Goal: Task Accomplishment & Management: Manage account settings

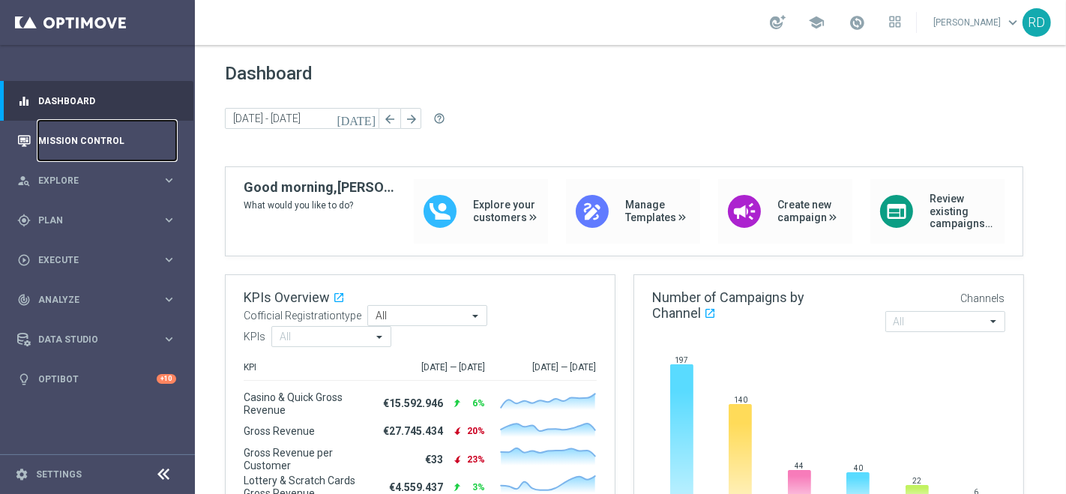
click at [113, 138] on link "Mission Control" at bounding box center [107, 141] width 138 height 40
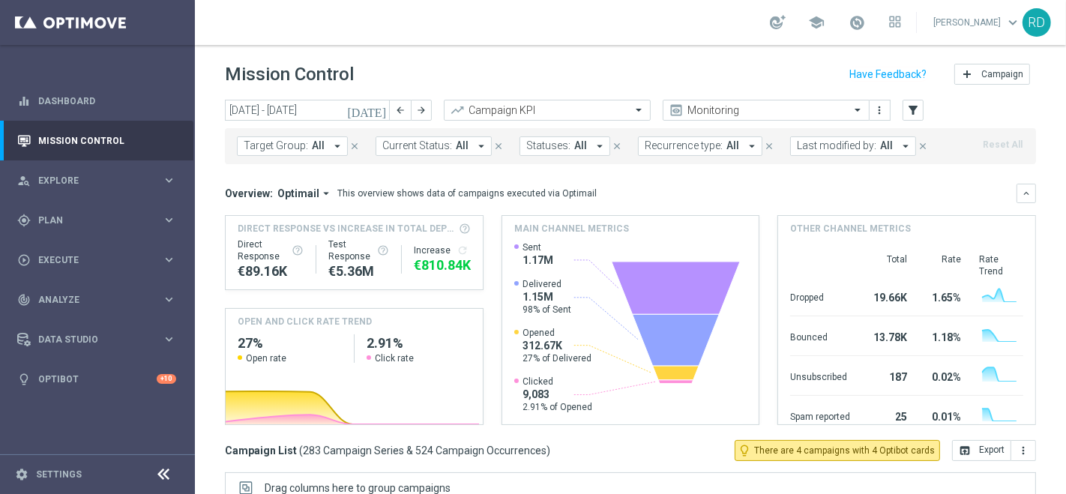
click at [383, 110] on icon "[DATE]" at bounding box center [367, 109] width 40 height 13
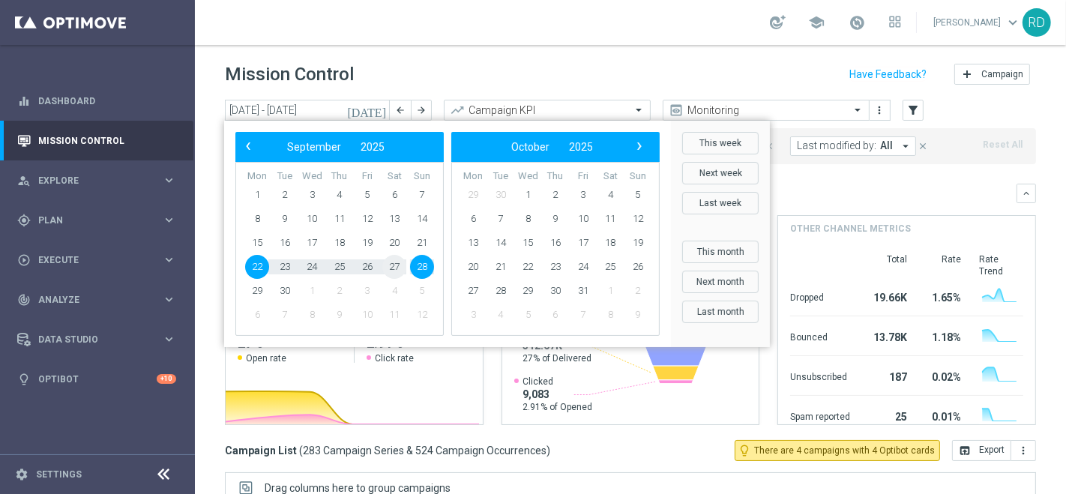
click at [387, 263] on span "27" at bounding box center [394, 267] width 24 height 24
type input "[DATE] - [DATE]"
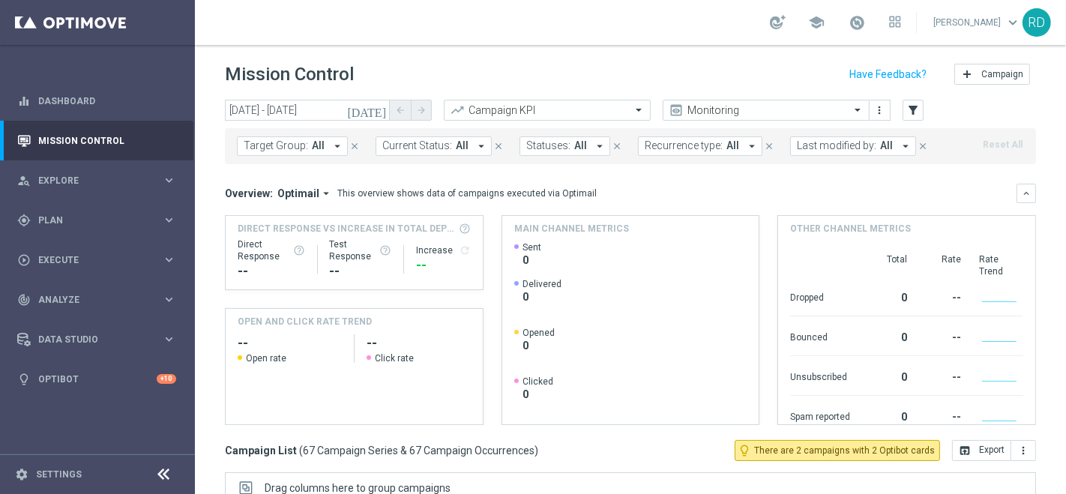
click at [806, 148] on span "Last modified by:" at bounding box center [836, 145] width 79 height 13
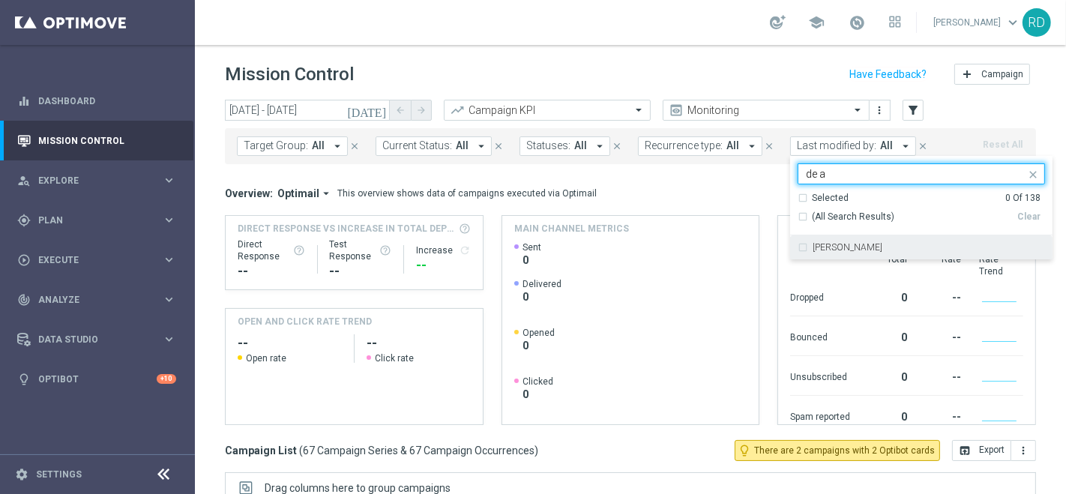
click at [816, 238] on div "[PERSON_NAME]" at bounding box center [920, 247] width 247 height 24
type input "de a"
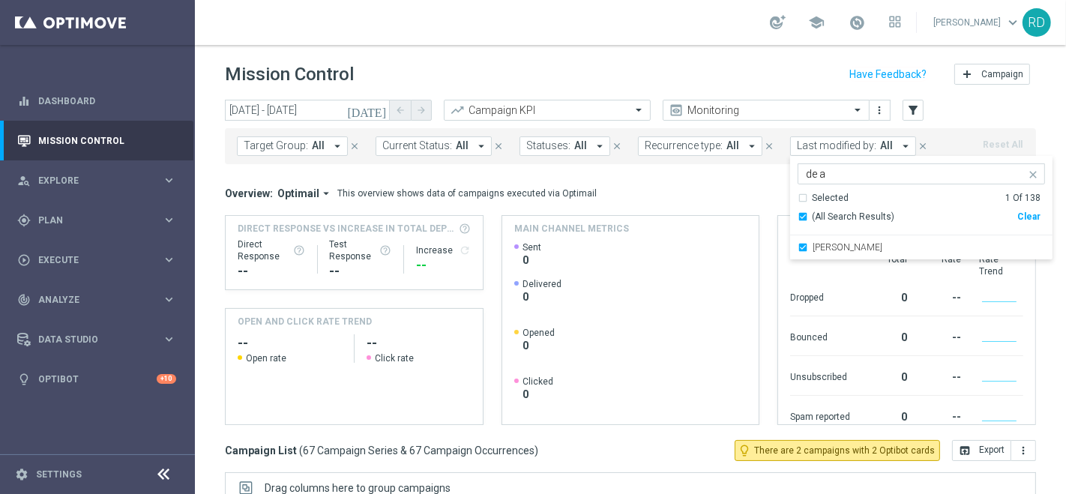
click at [722, 187] on div "Overview: Optimail arrow_drop_down This overview shows data of campaigns execut…" at bounding box center [620, 193] width 791 height 13
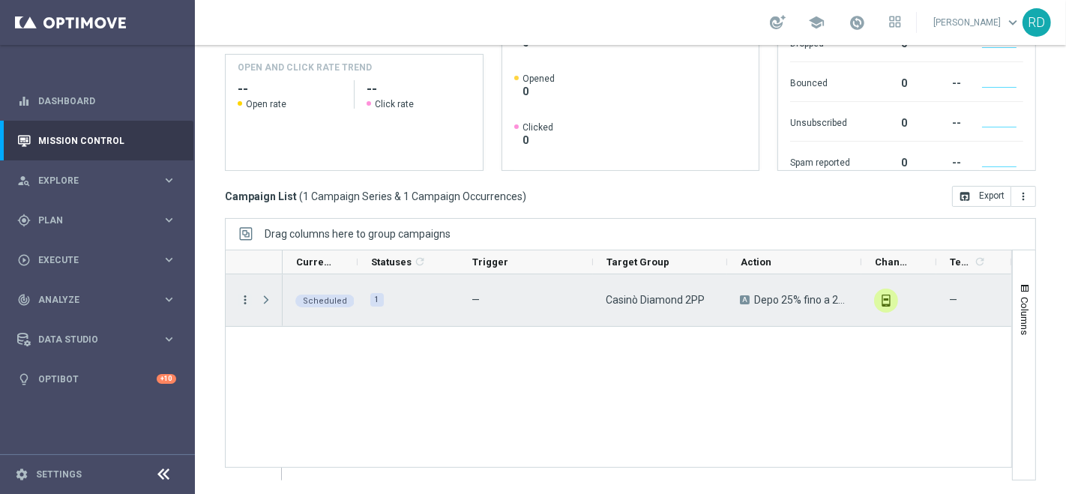
click at [241, 304] on icon "more_vert" at bounding box center [244, 299] width 13 height 13
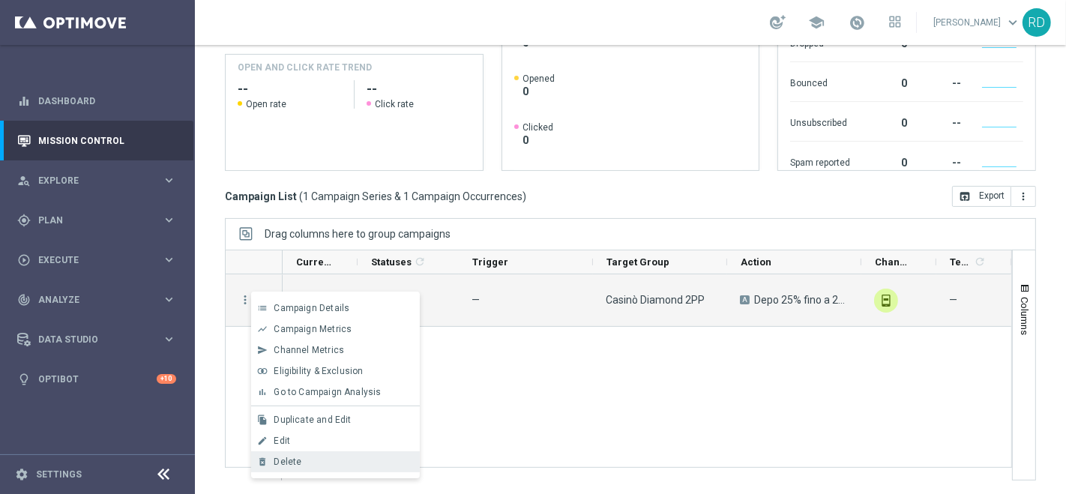
click at [291, 453] on div "delete_forever [GEOGRAPHIC_DATA]" at bounding box center [335, 461] width 169 height 21
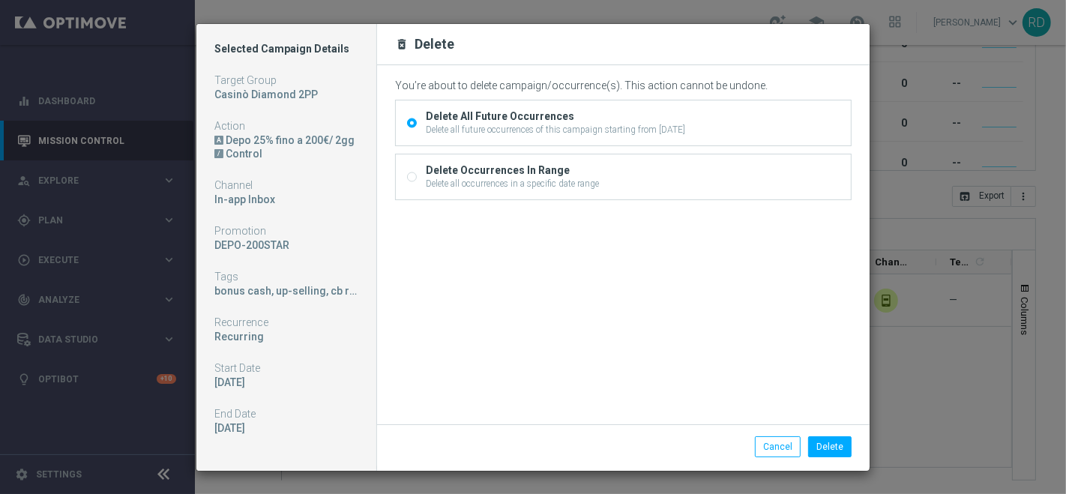
click at [483, 191] on div "Delete Occurrences In Range Delete all occurrences in a specific date range" at bounding box center [623, 176] width 455 height 45
click at [490, 181] on div "Delete all occurrences in a specific date range" at bounding box center [512, 183] width 173 height 13
click at [417, 181] on input "Delete Occurrences In Range Delete all occurrences in a specific date range" at bounding box center [412, 179] width 10 height 10
radio input "true"
radio input "false"
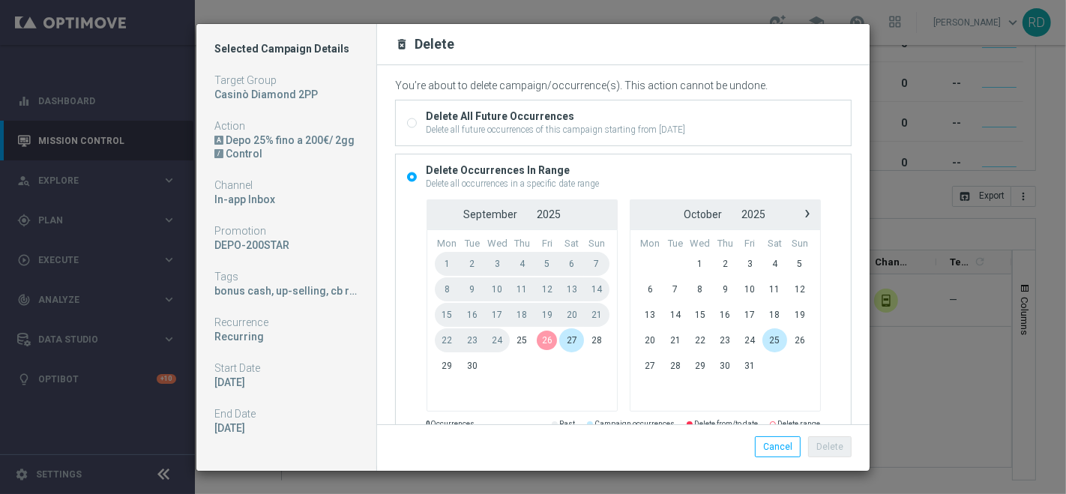
click at [540, 344] on span "26" at bounding box center [546, 340] width 25 height 24
click at [593, 340] on span "28" at bounding box center [596, 340] width 25 height 24
click at [766, 442] on button "Cancel" at bounding box center [778, 446] width 46 height 21
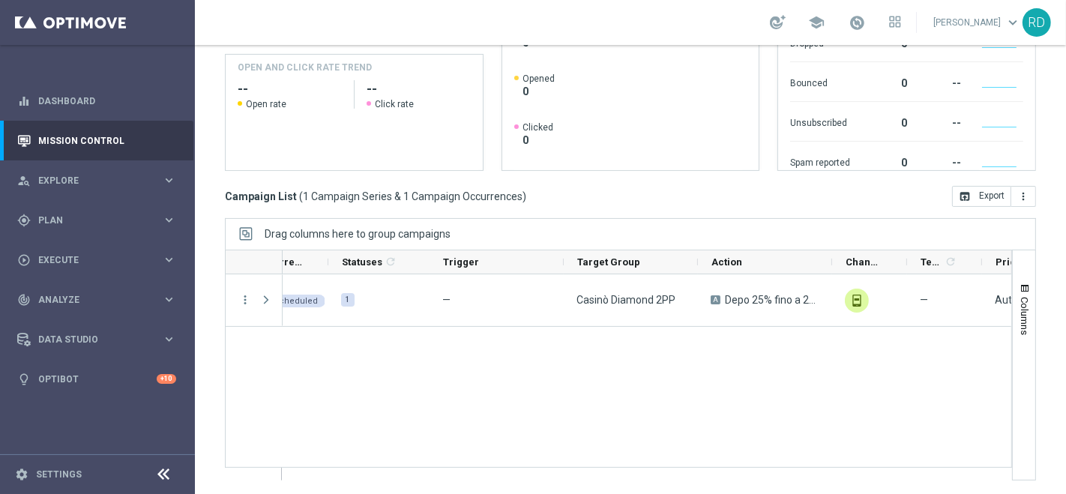
scroll to position [0, 25]
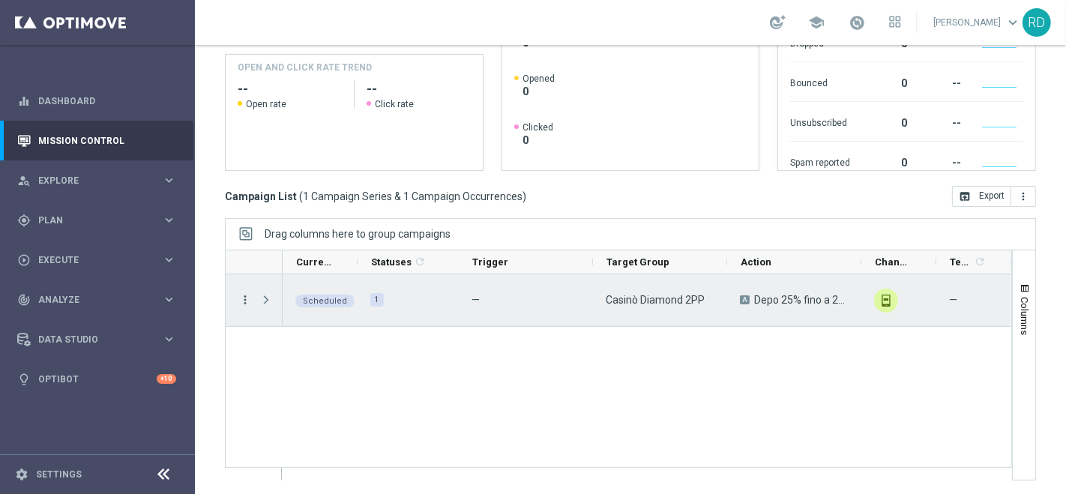
click at [244, 301] on icon "more_vert" at bounding box center [244, 299] width 13 height 13
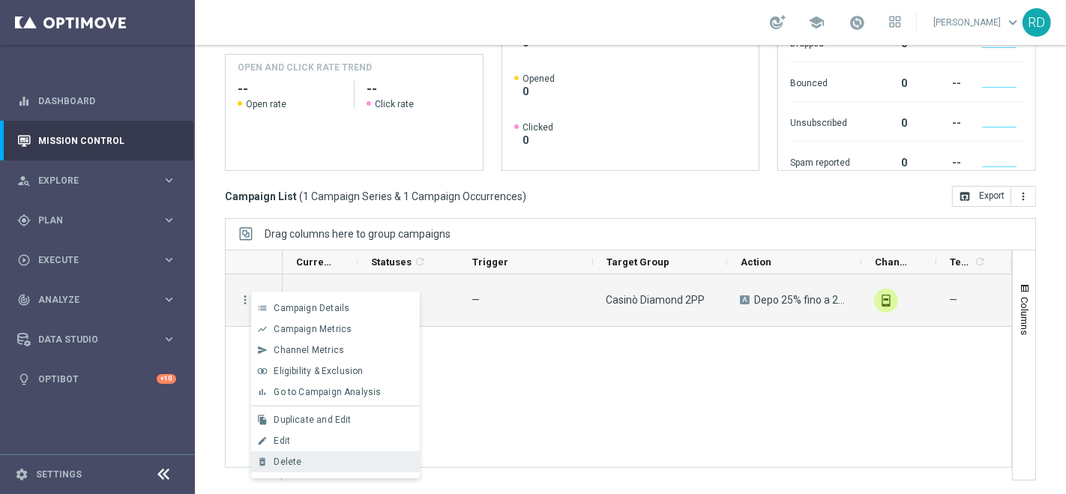
click at [283, 459] on span "Delete" at bounding box center [288, 461] width 28 height 10
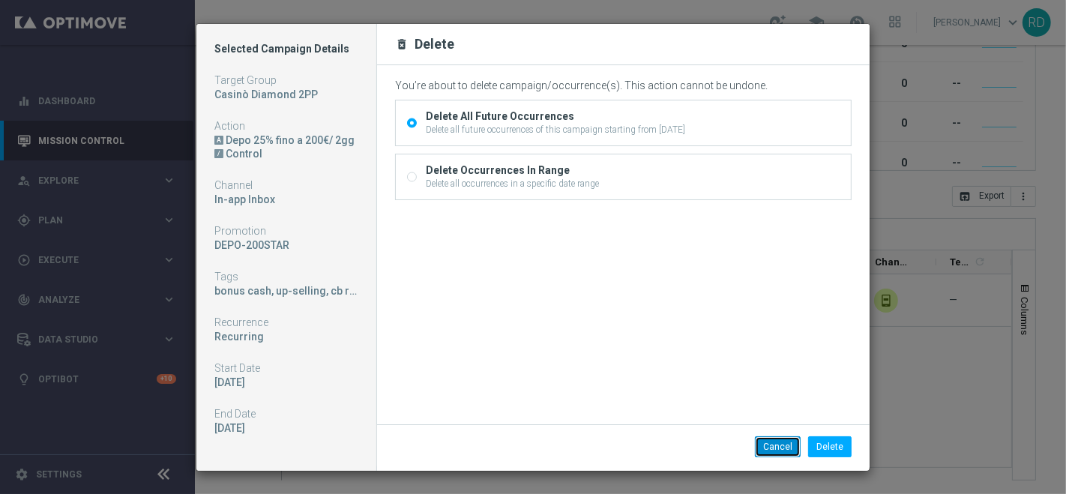
click at [767, 447] on button "Cancel" at bounding box center [778, 446] width 46 height 21
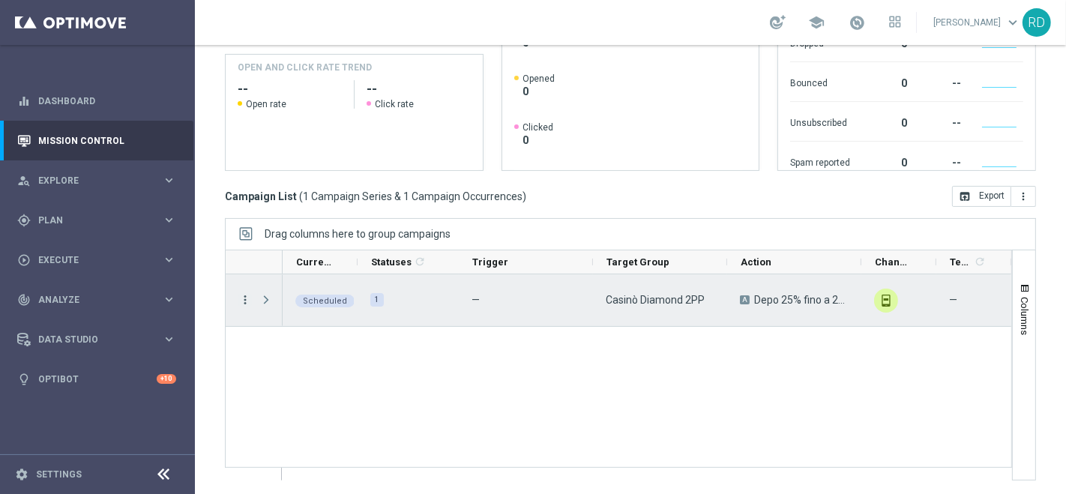
click at [243, 301] on icon "more_vert" at bounding box center [244, 299] width 13 height 13
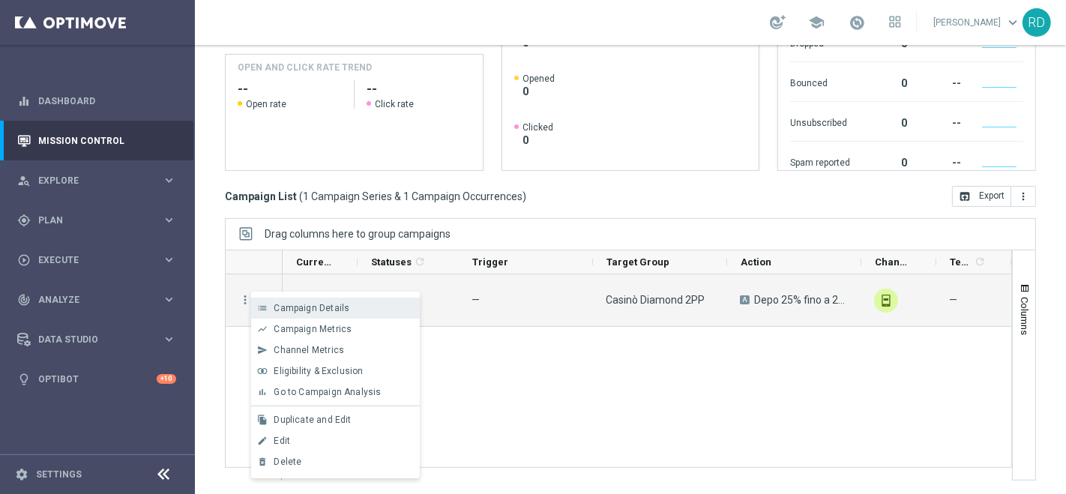
click at [347, 311] on div "Campaign Details" at bounding box center [343, 308] width 139 height 10
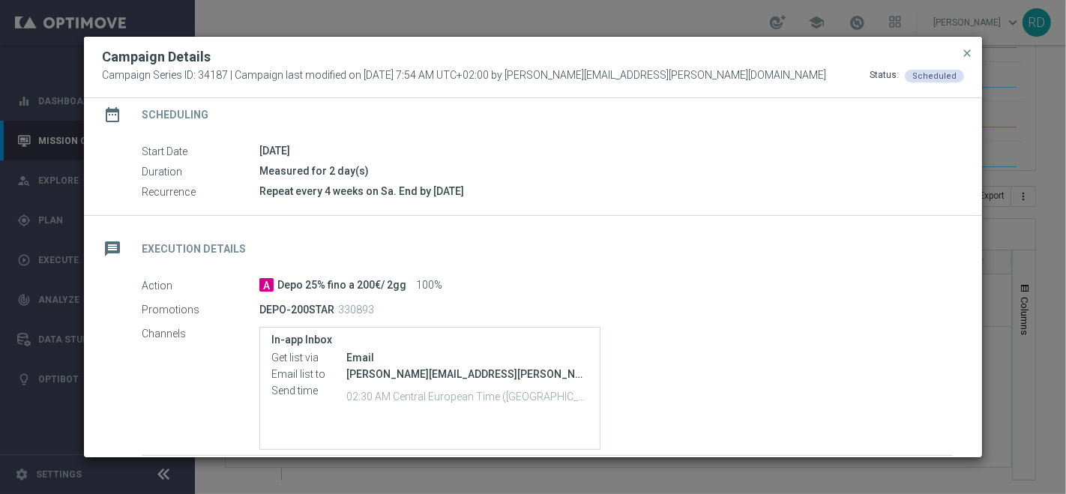
scroll to position [166, 0]
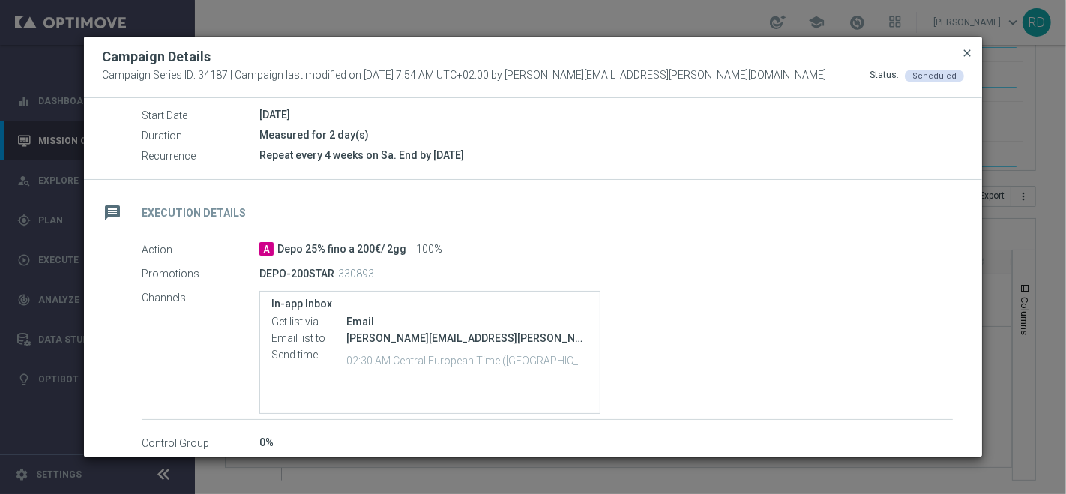
click at [965, 52] on span "close" at bounding box center [967, 53] width 12 height 12
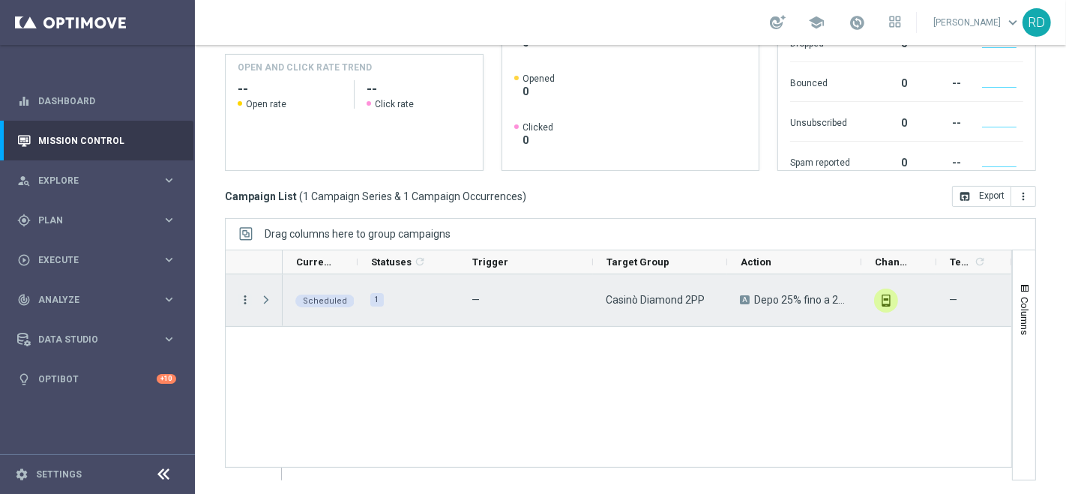
click at [240, 301] on icon "more_vert" at bounding box center [244, 299] width 13 height 13
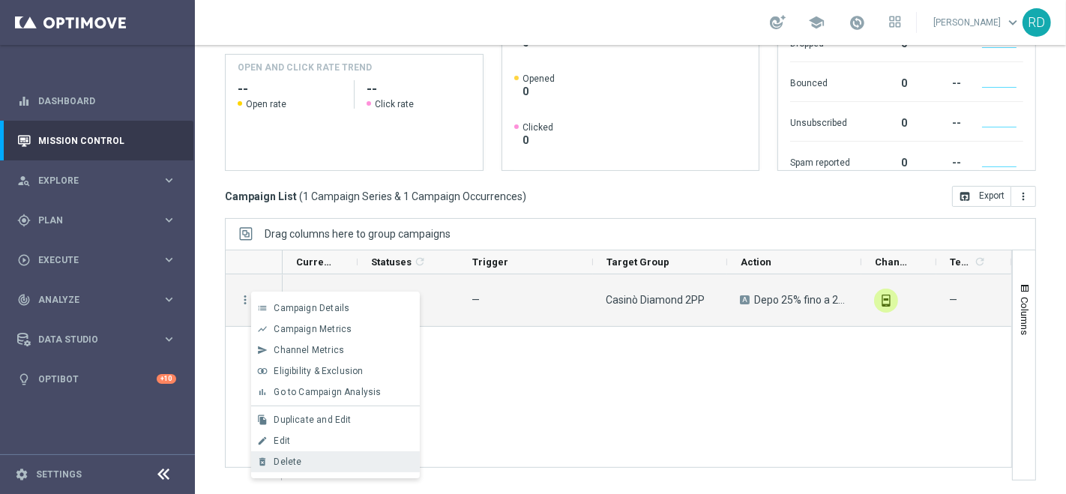
click at [304, 461] on div "Delete" at bounding box center [343, 461] width 139 height 10
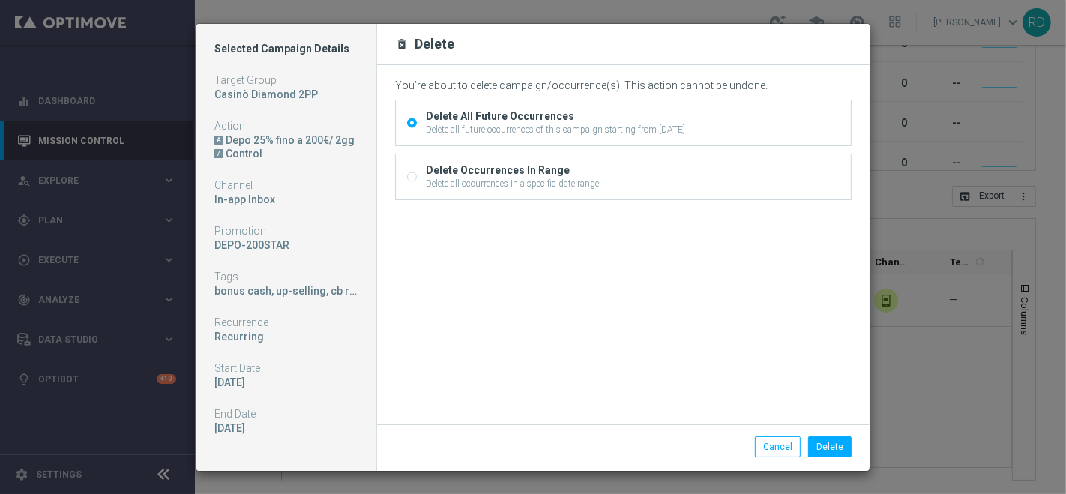
click at [566, 181] on div "Delete all occurrences in a specific date range" at bounding box center [512, 183] width 173 height 13
click at [417, 181] on input "Delete Occurrences In Range Delete all occurrences in a specific date range" at bounding box center [412, 179] width 10 height 10
radio input "true"
radio input "false"
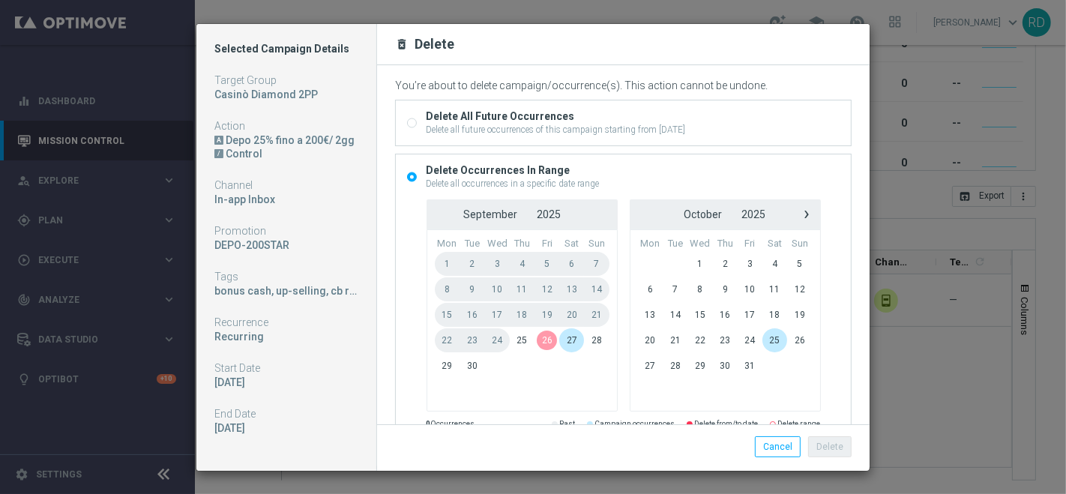
click at [537, 339] on span "26" at bounding box center [546, 340] width 25 height 24
click at [591, 342] on span "28" at bounding box center [596, 340] width 25 height 24
click at [827, 450] on button "Delete" at bounding box center [829, 446] width 43 height 21
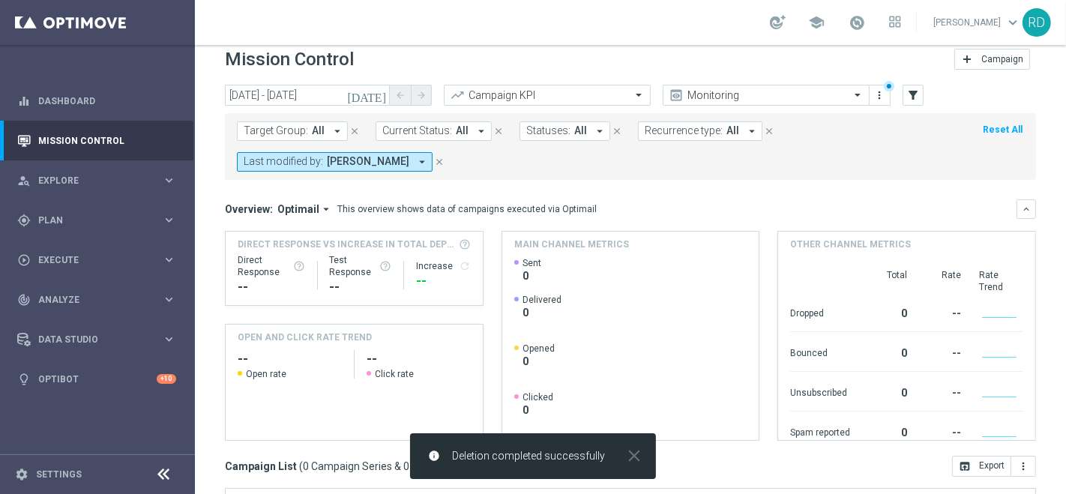
scroll to position [0, 0]
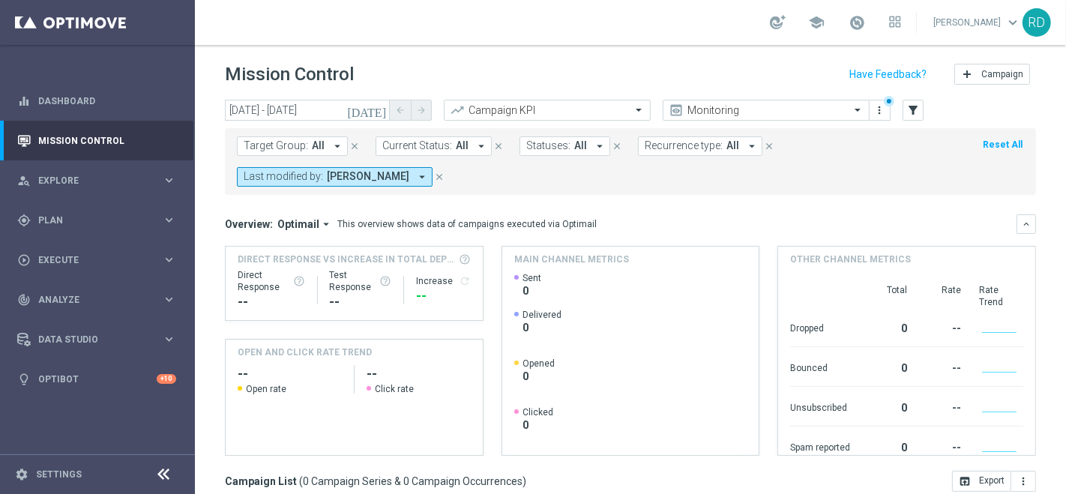
click at [381, 109] on icon "[DATE]" at bounding box center [367, 109] width 40 height 13
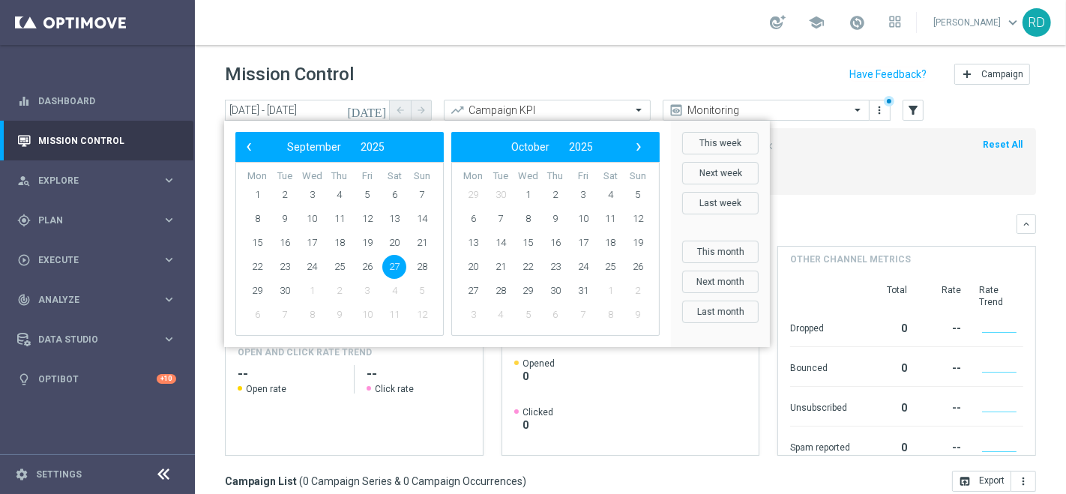
click at [390, 261] on span "27" at bounding box center [394, 267] width 24 height 24
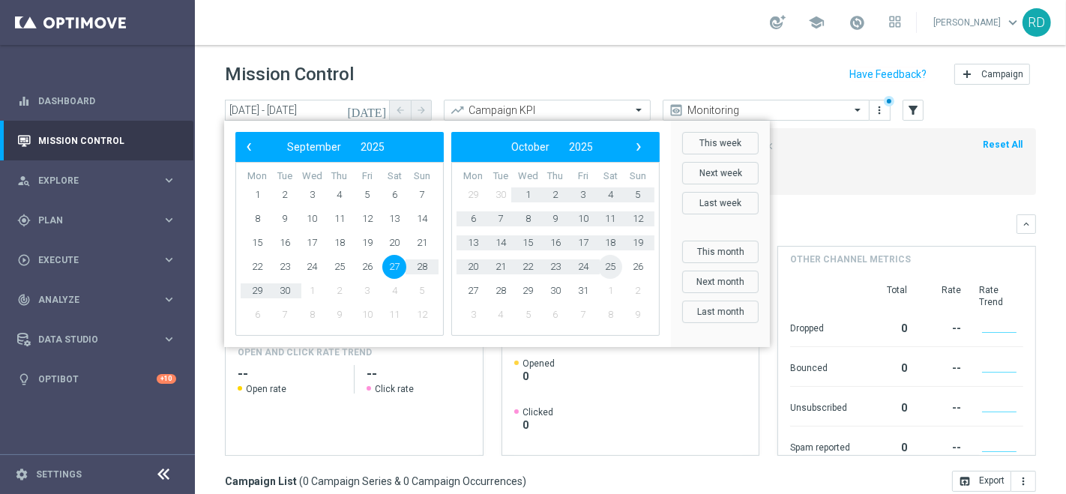
click at [612, 270] on span "25" at bounding box center [610, 267] width 24 height 24
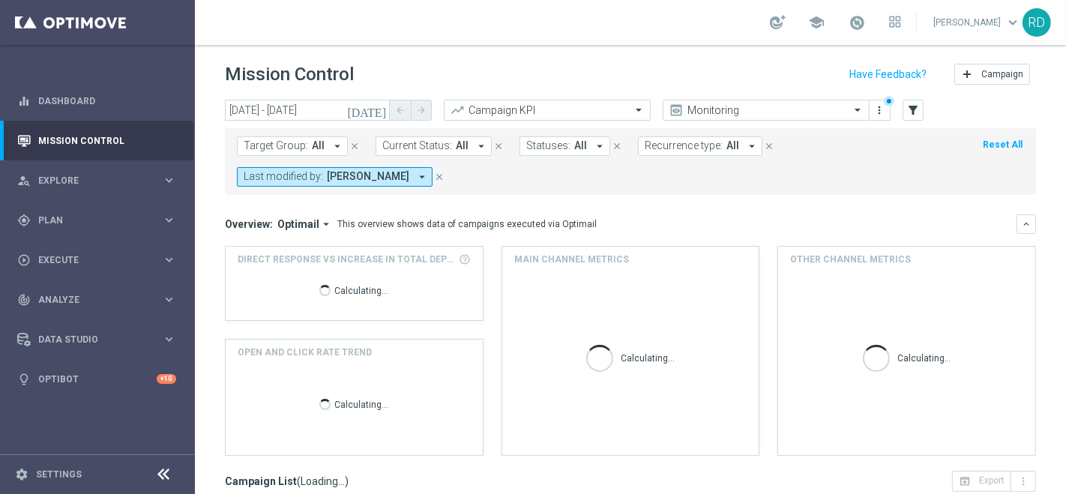
click at [687, 148] on span "Recurrence type:" at bounding box center [684, 145] width 78 height 13
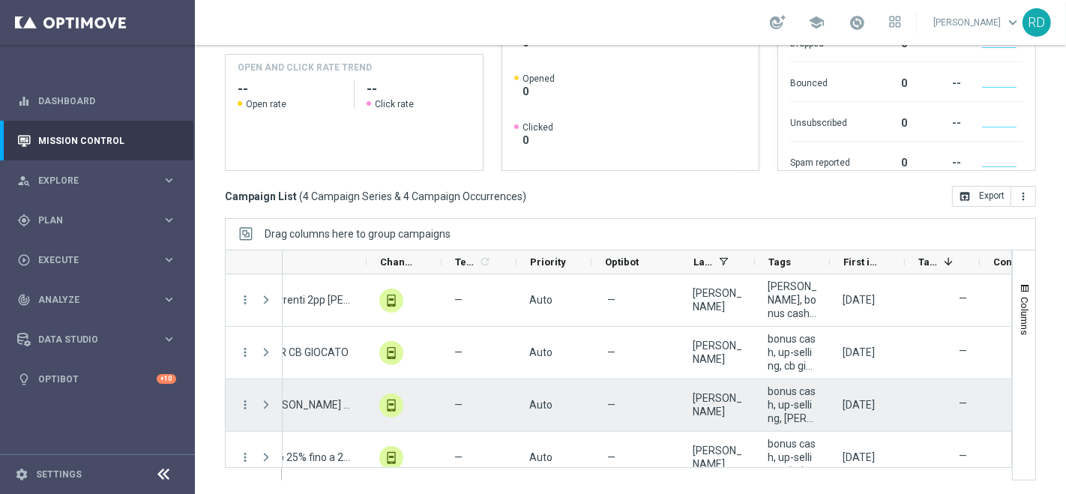
scroll to position [16, 0]
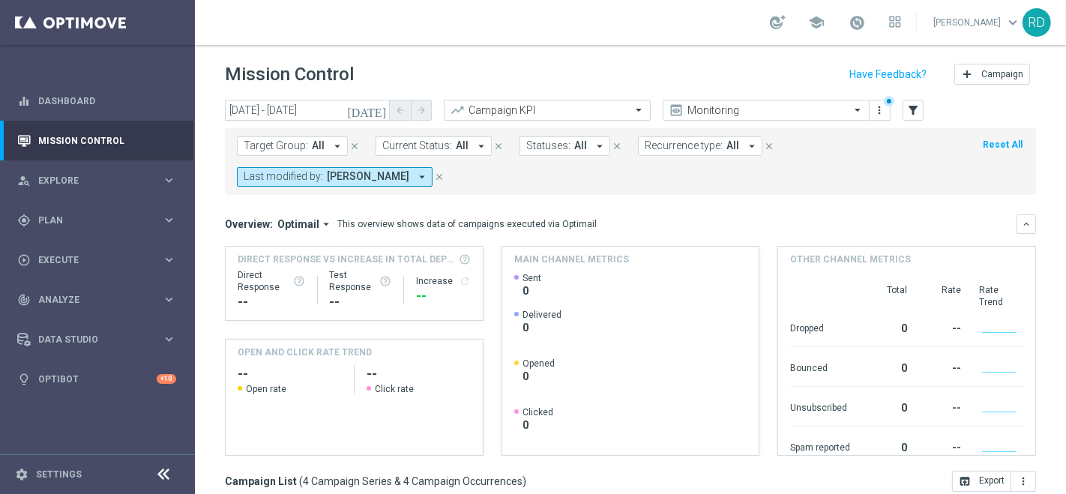
click at [375, 108] on icon "[DATE]" at bounding box center [367, 109] width 40 height 13
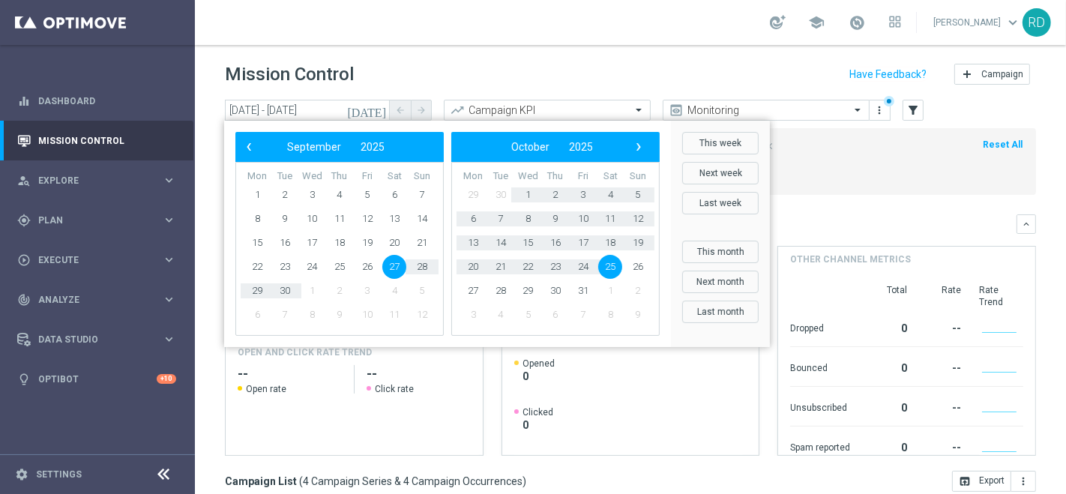
click at [390, 264] on span "27" at bounding box center [394, 267] width 24 height 24
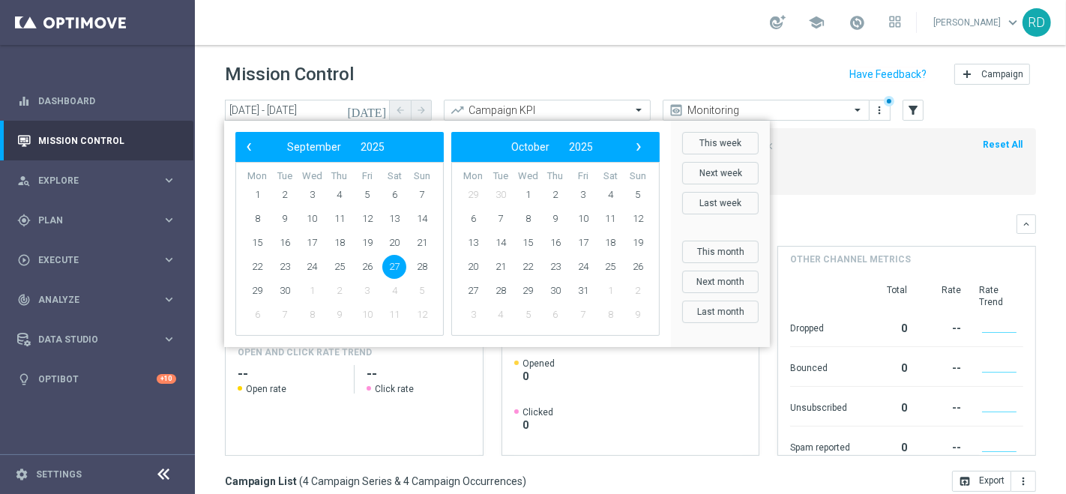
click at [390, 264] on span "27" at bounding box center [394, 267] width 24 height 24
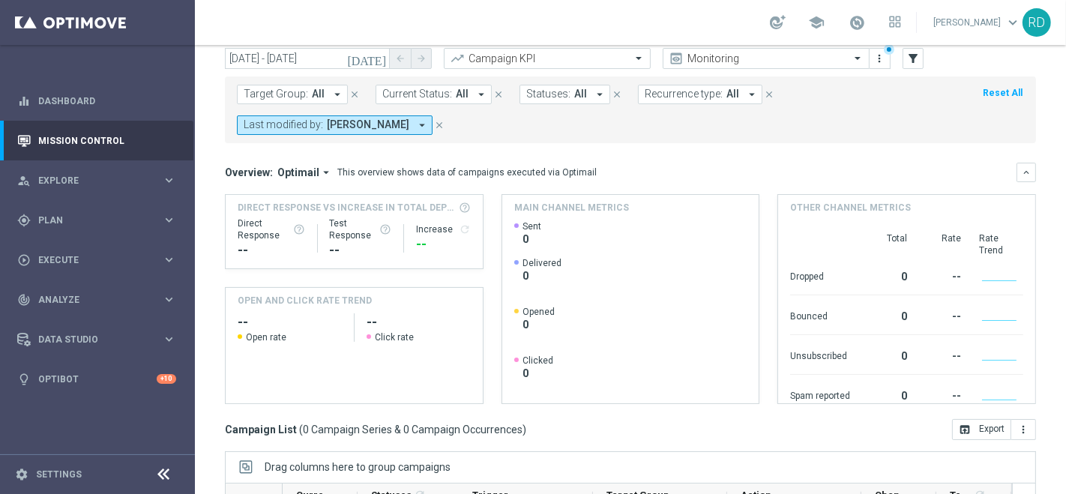
scroll to position [0, 0]
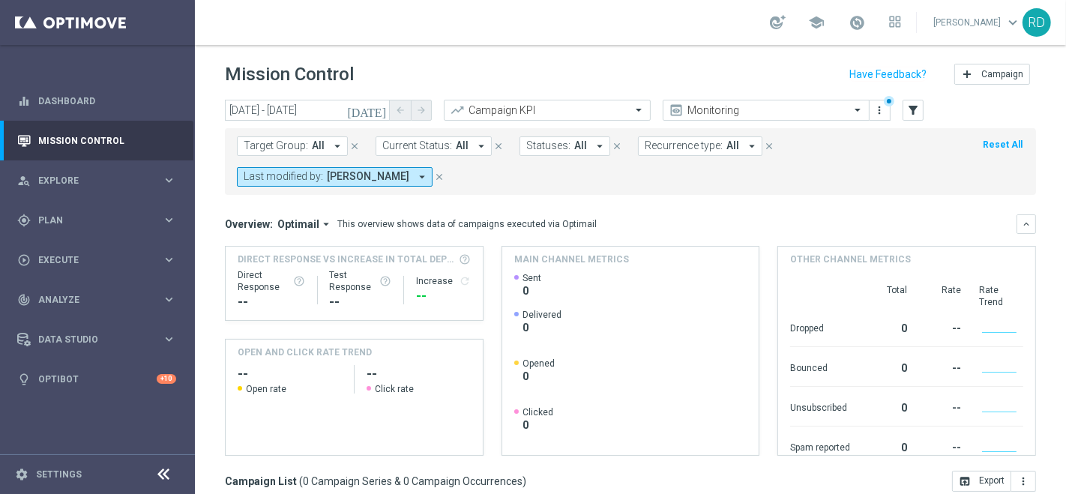
click at [377, 109] on icon "[DATE]" at bounding box center [367, 109] width 40 height 13
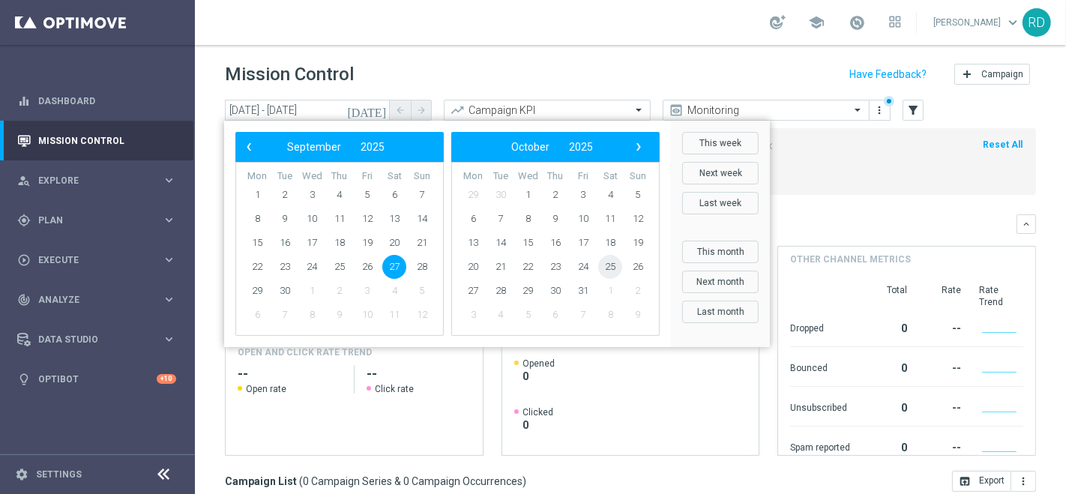
click at [612, 268] on span "25" at bounding box center [610, 267] width 24 height 24
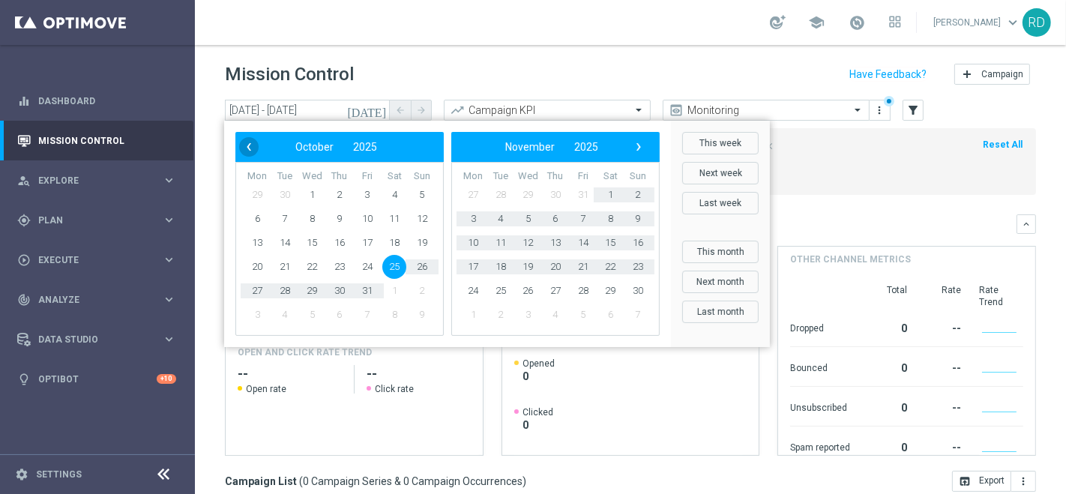
click at [244, 144] on span "‹" at bounding box center [248, 146] width 19 height 19
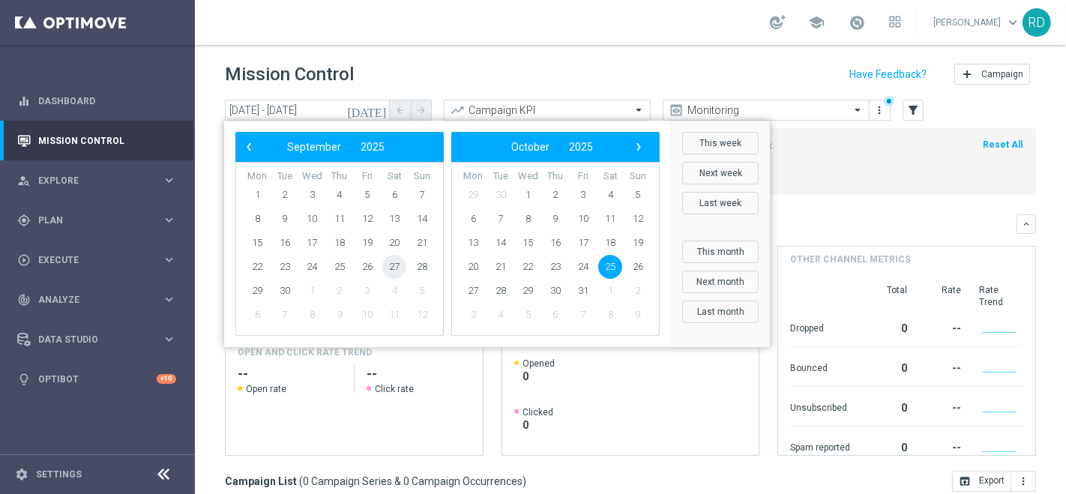
click at [390, 265] on span "27" at bounding box center [394, 267] width 24 height 24
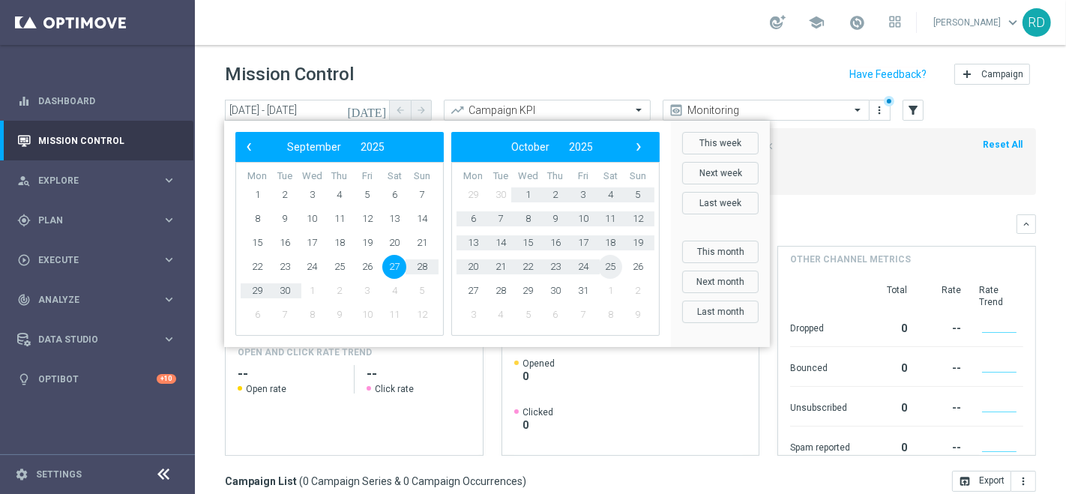
click at [613, 266] on span "25" at bounding box center [610, 267] width 24 height 24
type input "27 Sep 2025 - 25 Oct 2025"
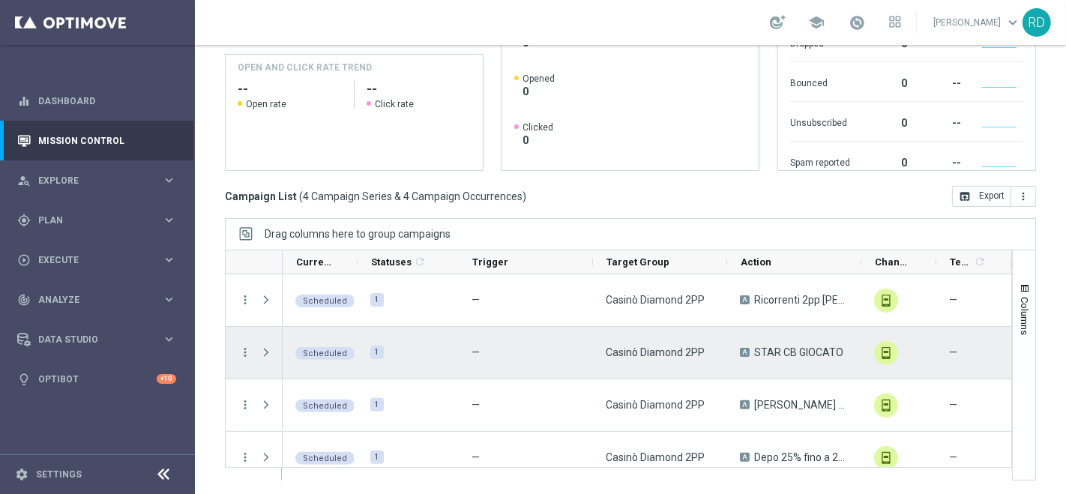
scroll to position [16, 0]
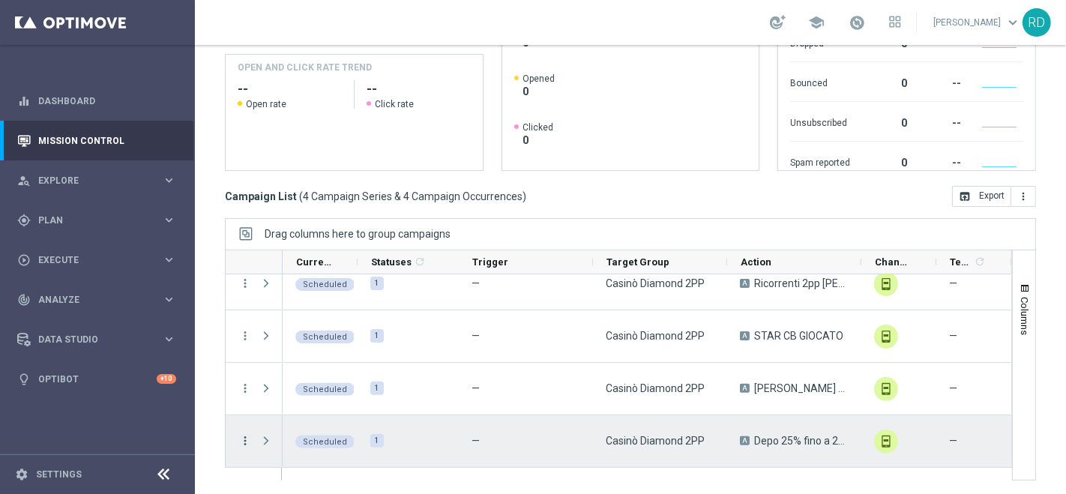
click at [241, 441] on icon "more_vert" at bounding box center [244, 440] width 13 height 13
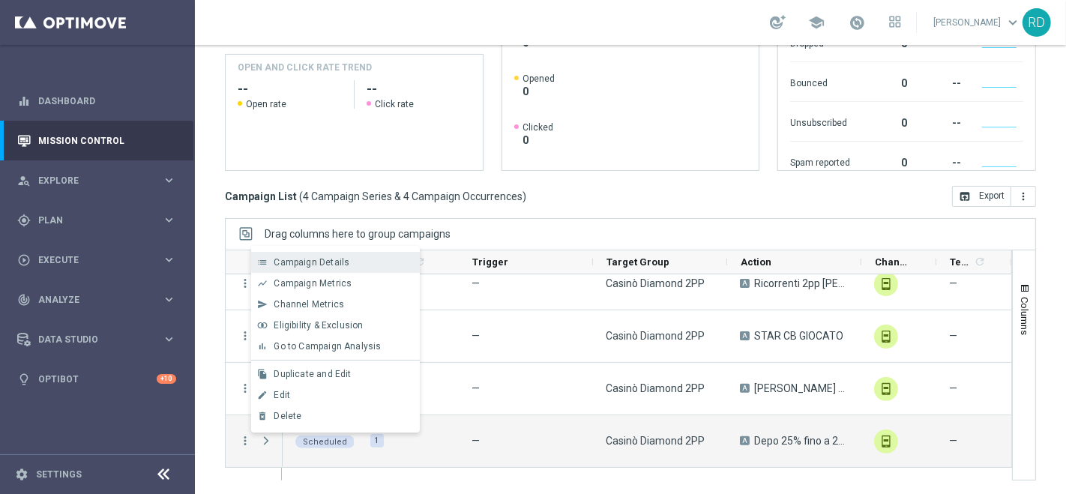
click at [316, 266] on span "Campaign Details" at bounding box center [312, 262] width 76 height 10
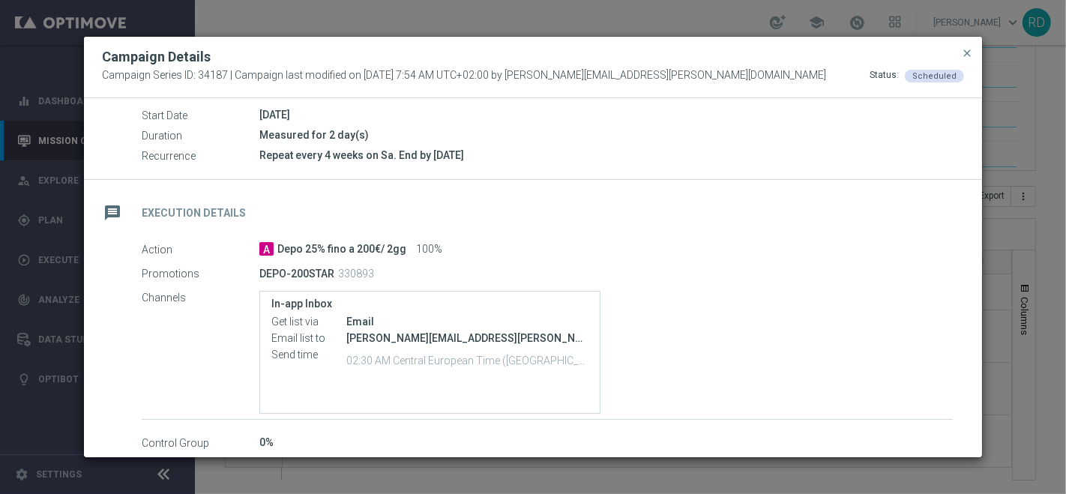
scroll to position [0, 0]
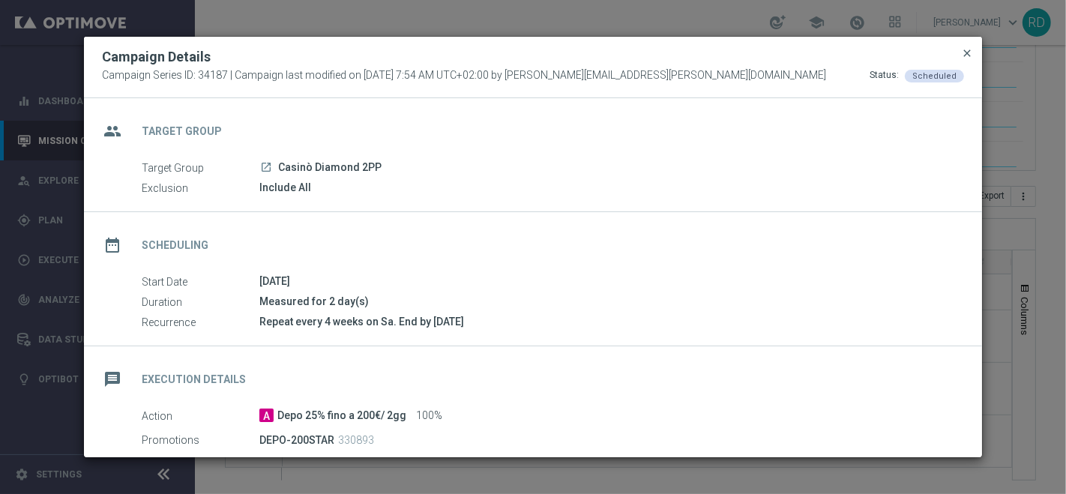
click at [970, 52] on span "close" at bounding box center [967, 53] width 12 height 12
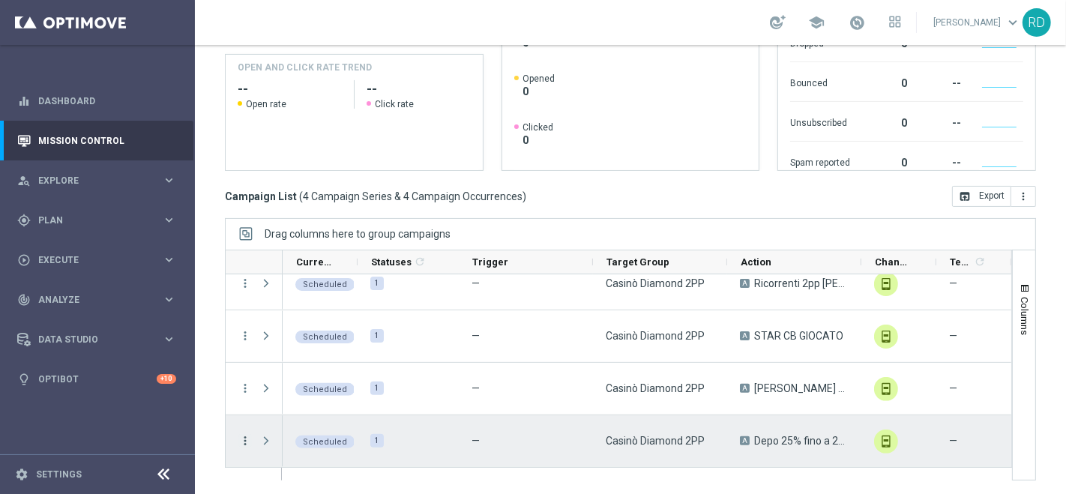
click at [242, 441] on icon "more_vert" at bounding box center [244, 440] width 13 height 13
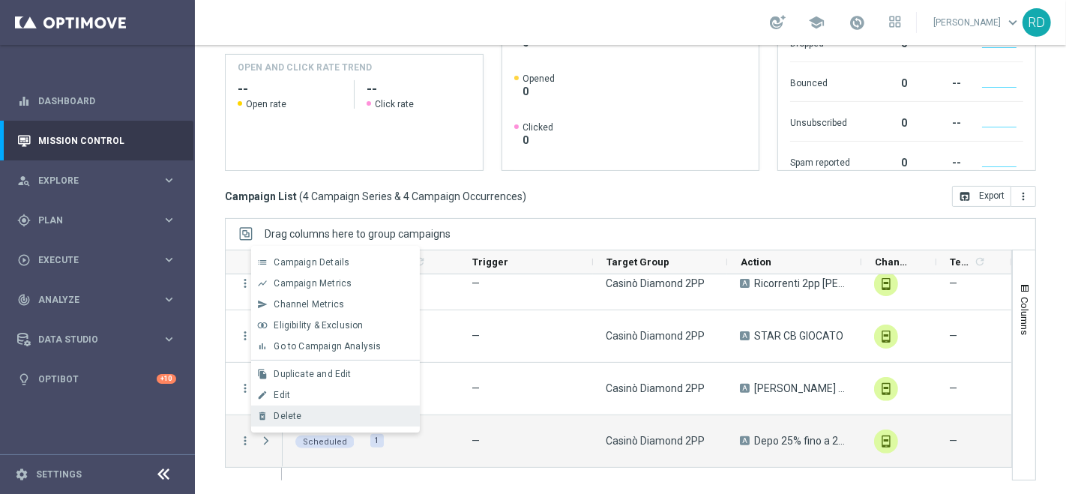
click at [283, 420] on span "Delete" at bounding box center [288, 416] width 28 height 10
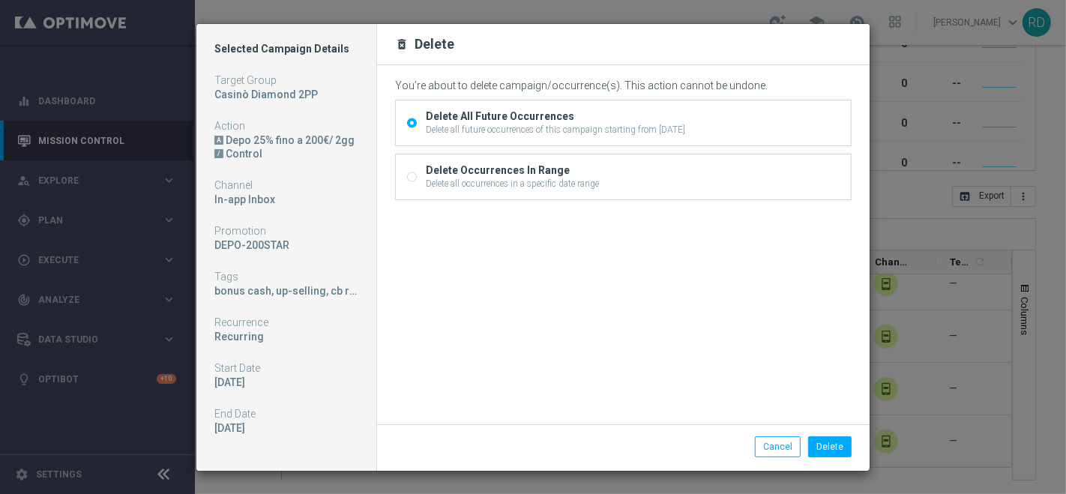
click at [529, 185] on div "Delete all occurrences in a specific date range" at bounding box center [512, 183] width 173 height 13
click at [417, 184] on input "Delete Occurrences In Range Delete all occurrences in a specific date range" at bounding box center [412, 179] width 10 height 10
radio input "true"
radio input "false"
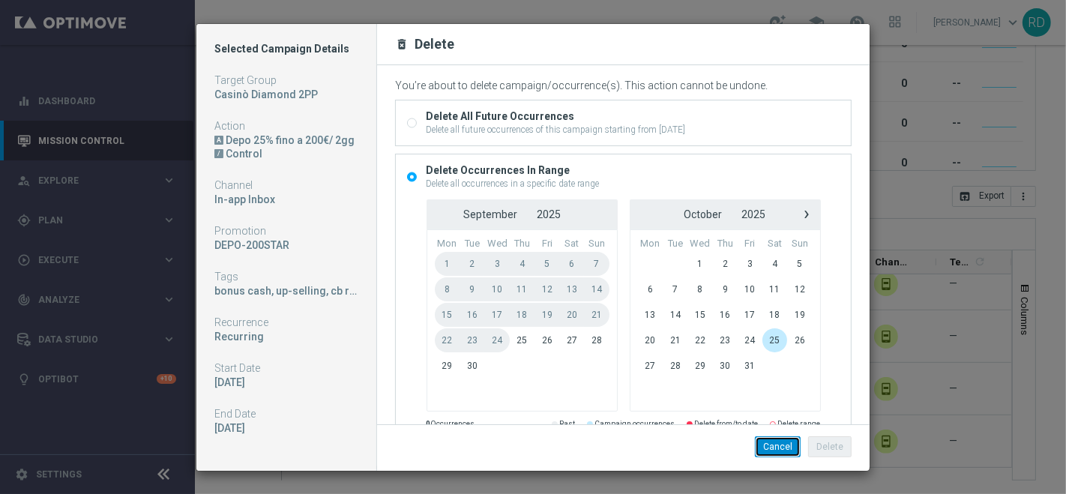
click at [764, 447] on button "Cancel" at bounding box center [778, 446] width 46 height 21
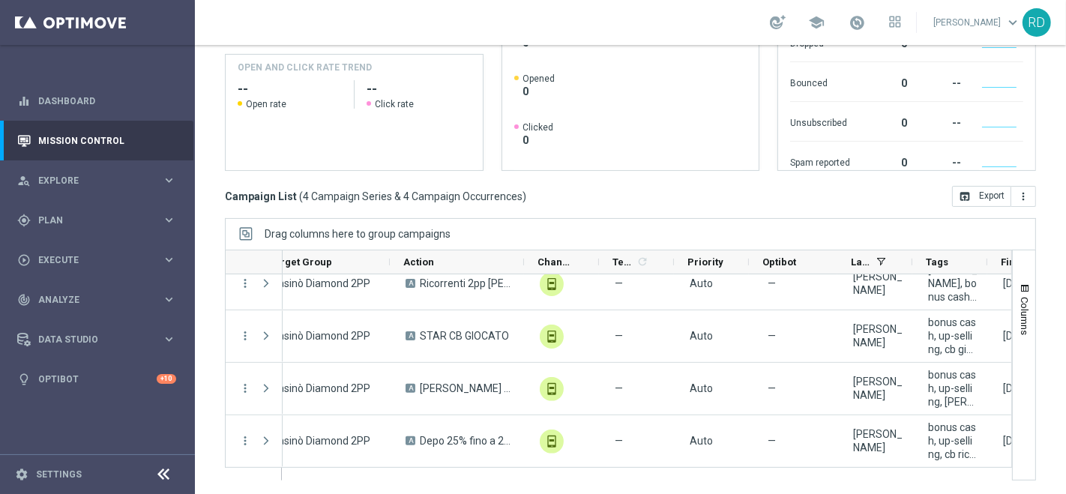
scroll to position [0, 337]
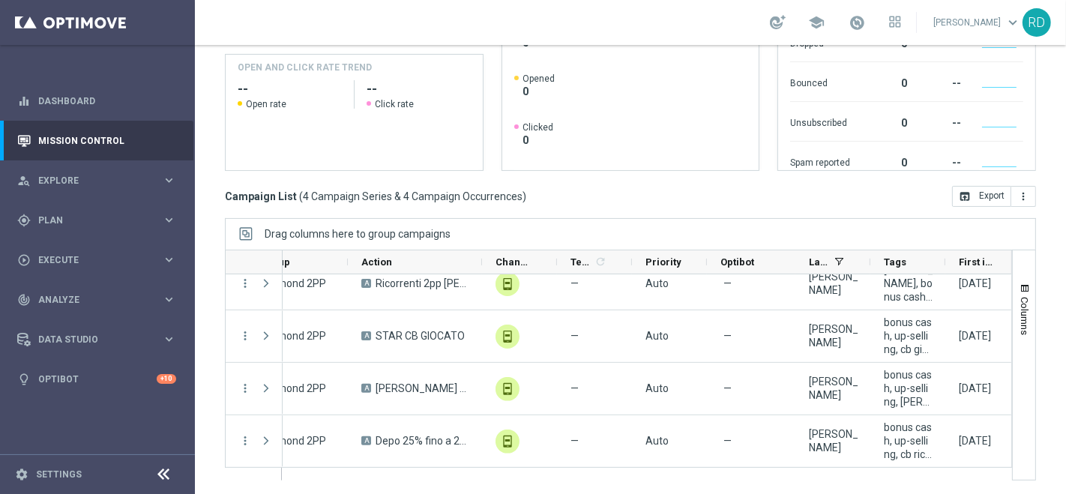
click at [414, 43] on div "school Rossana De Angelis keyboard_arrow_down RD" at bounding box center [630, 22] width 871 height 45
